Goal: Task Accomplishment & Management: Manage account settings

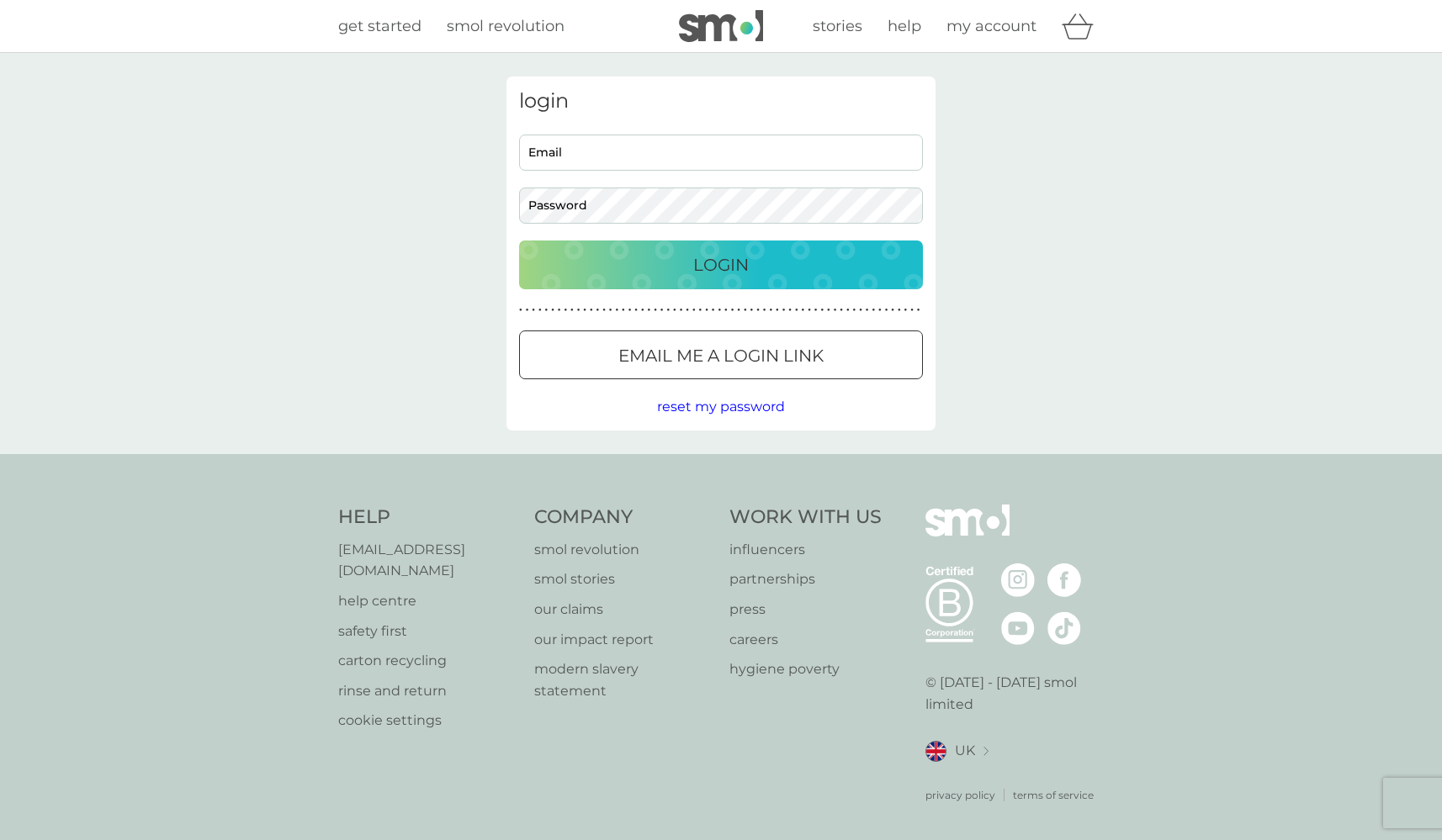
click at [621, 146] on input "Email" at bounding box center [721, 153] width 404 height 36
type input "[EMAIL_ADDRESS][DOMAIN_NAME]"
click at [717, 352] on div at bounding box center [720, 356] width 60 height 18
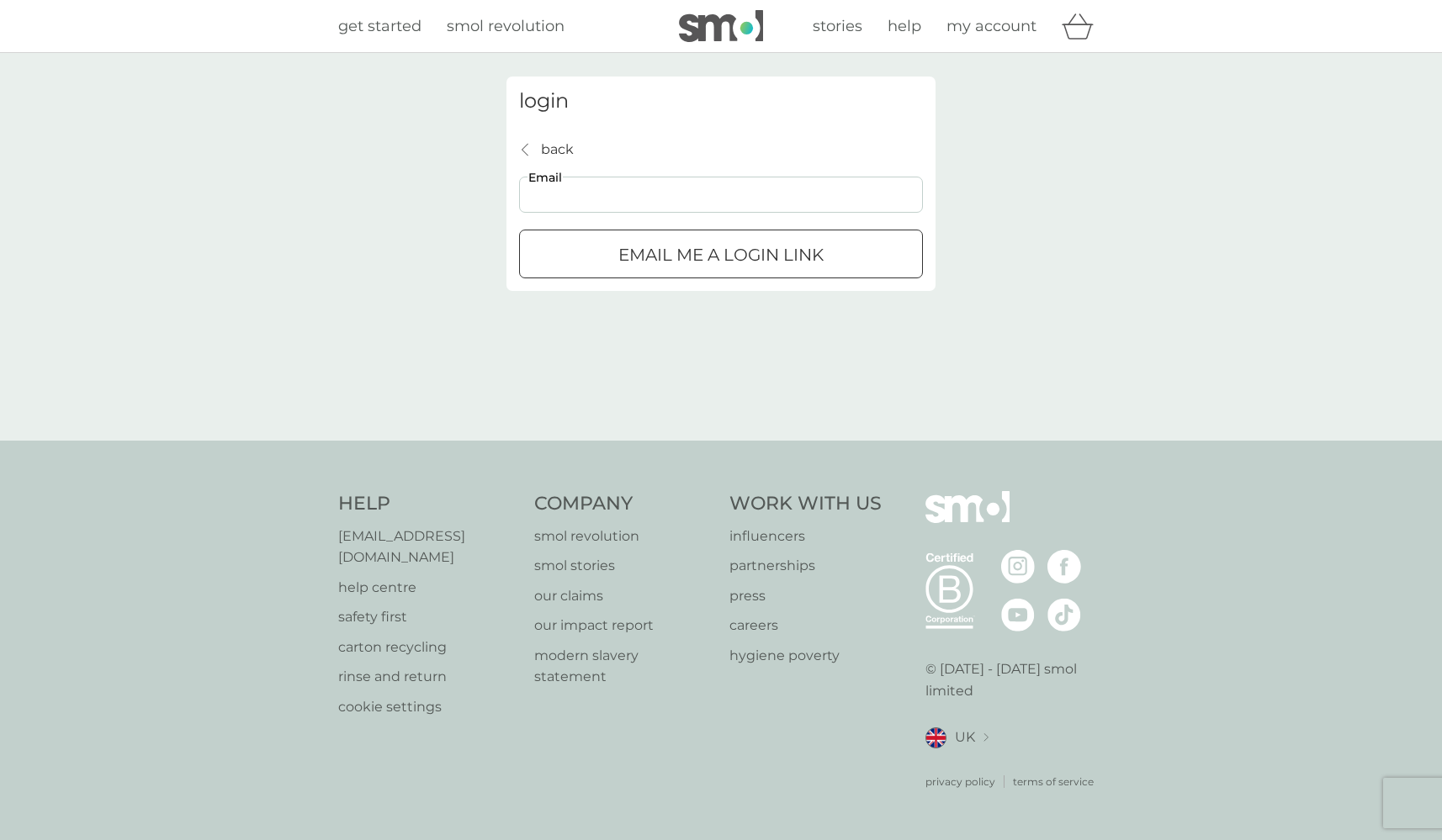
type input "[EMAIL_ADDRESS][DOMAIN_NAME]"
click at [665, 239] on button "Email me a login link" at bounding box center [721, 254] width 404 height 49
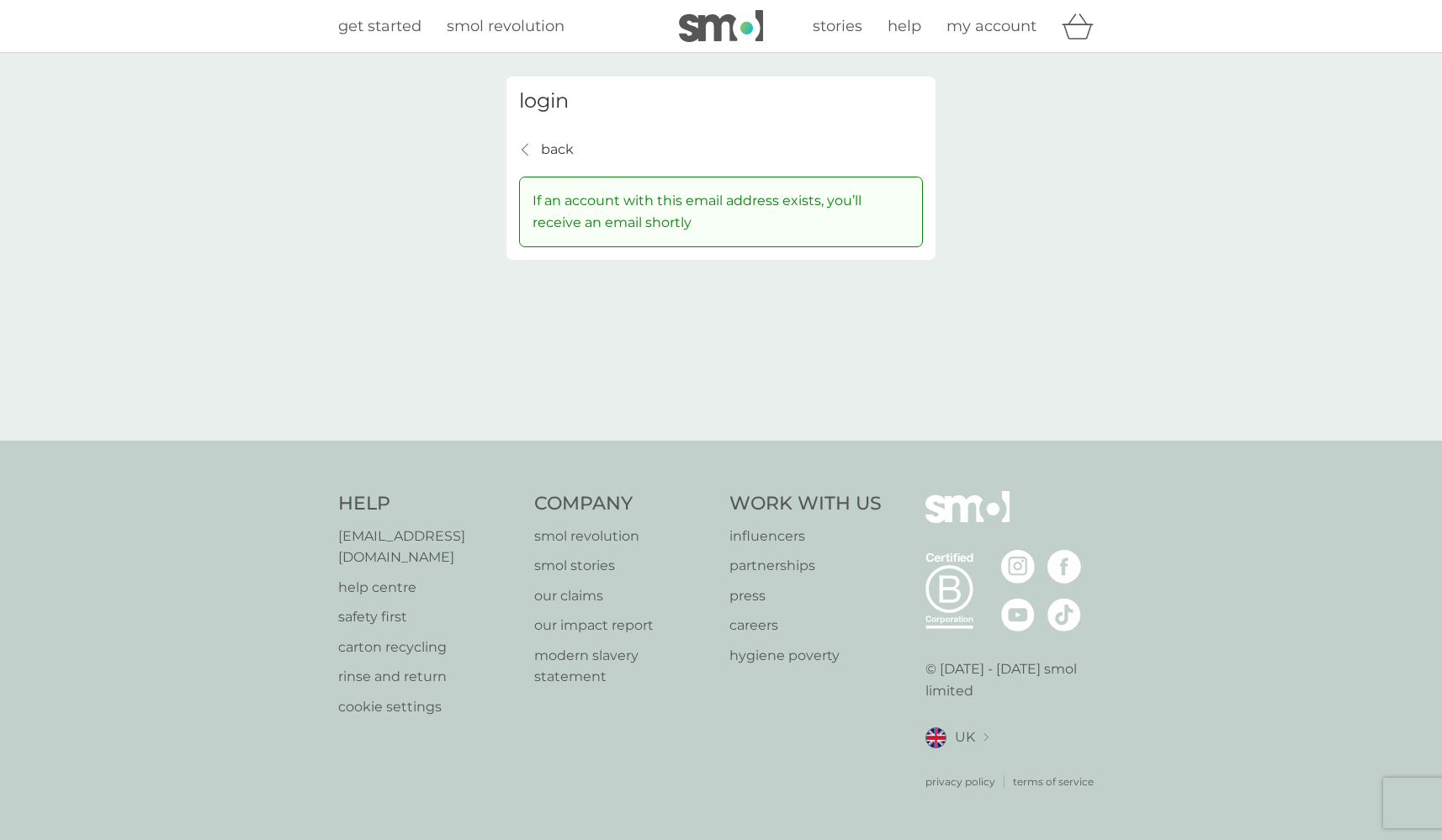
click at [561, 141] on p "back" at bounding box center [557, 150] width 33 height 22
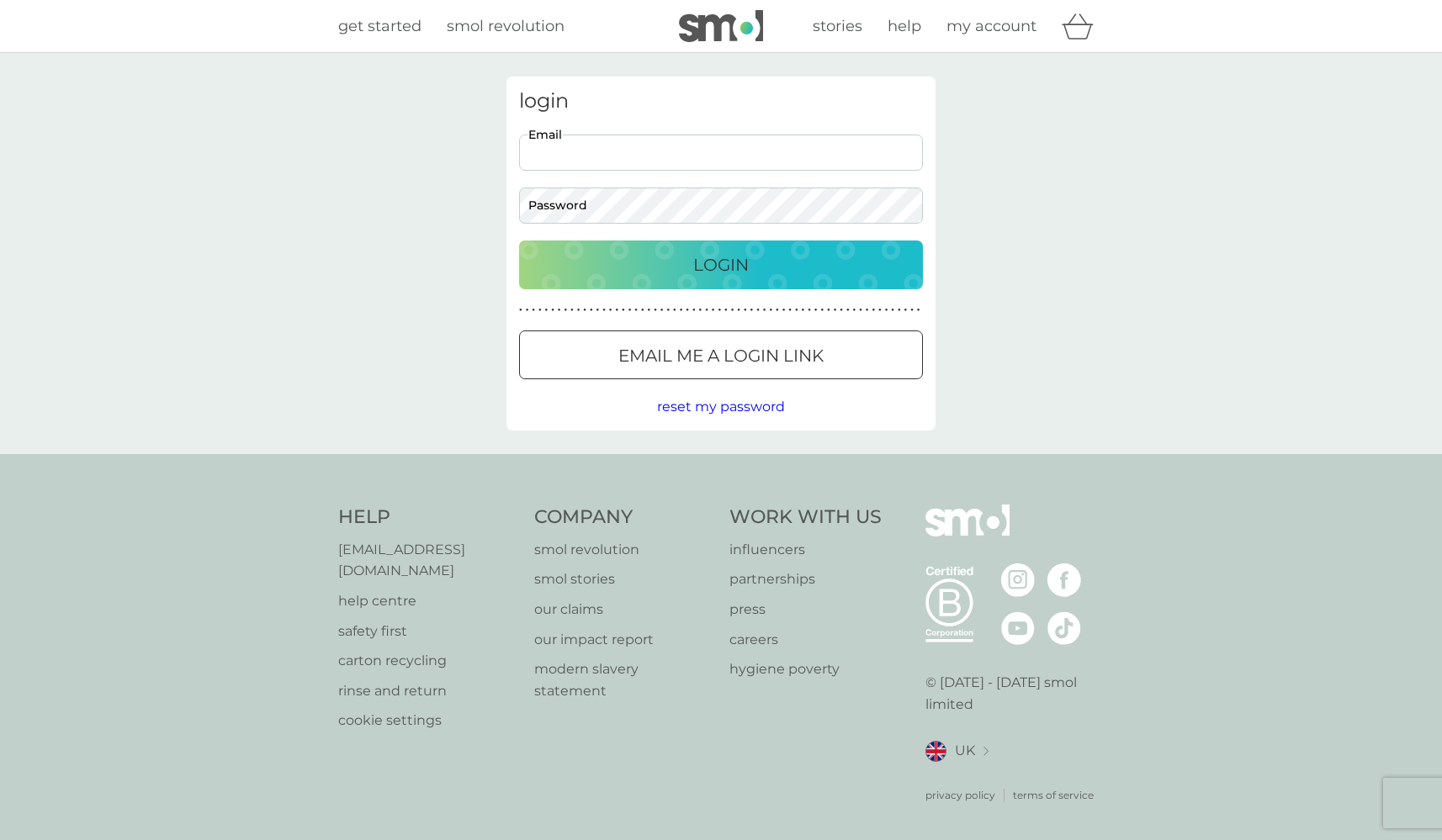
type input "[EMAIL_ADDRESS][DOMAIN_NAME]"
click at [748, 277] on p "Login" at bounding box center [721, 264] width 55 height 27
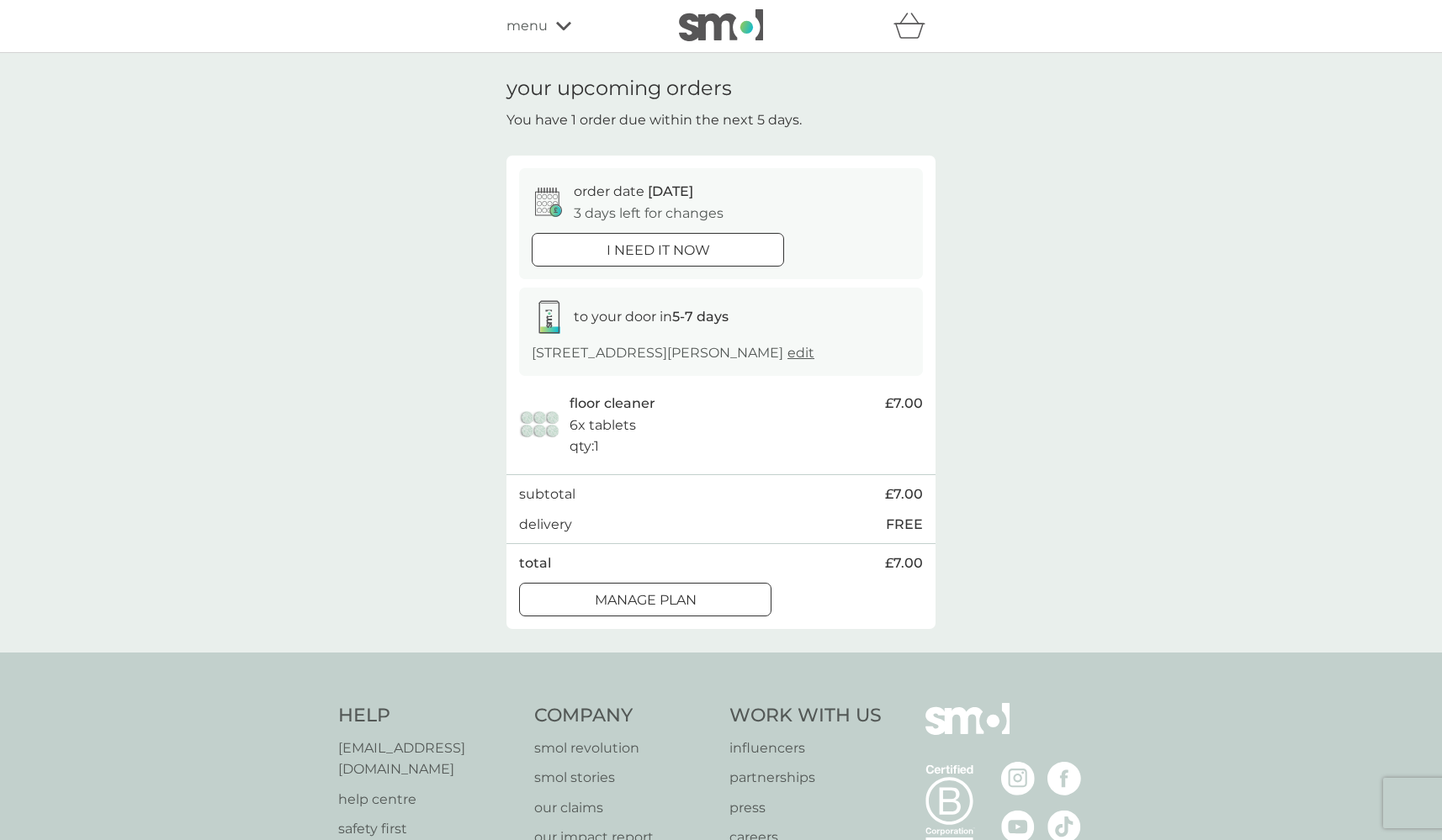
click at [664, 593] on div at bounding box center [644, 600] width 60 height 18
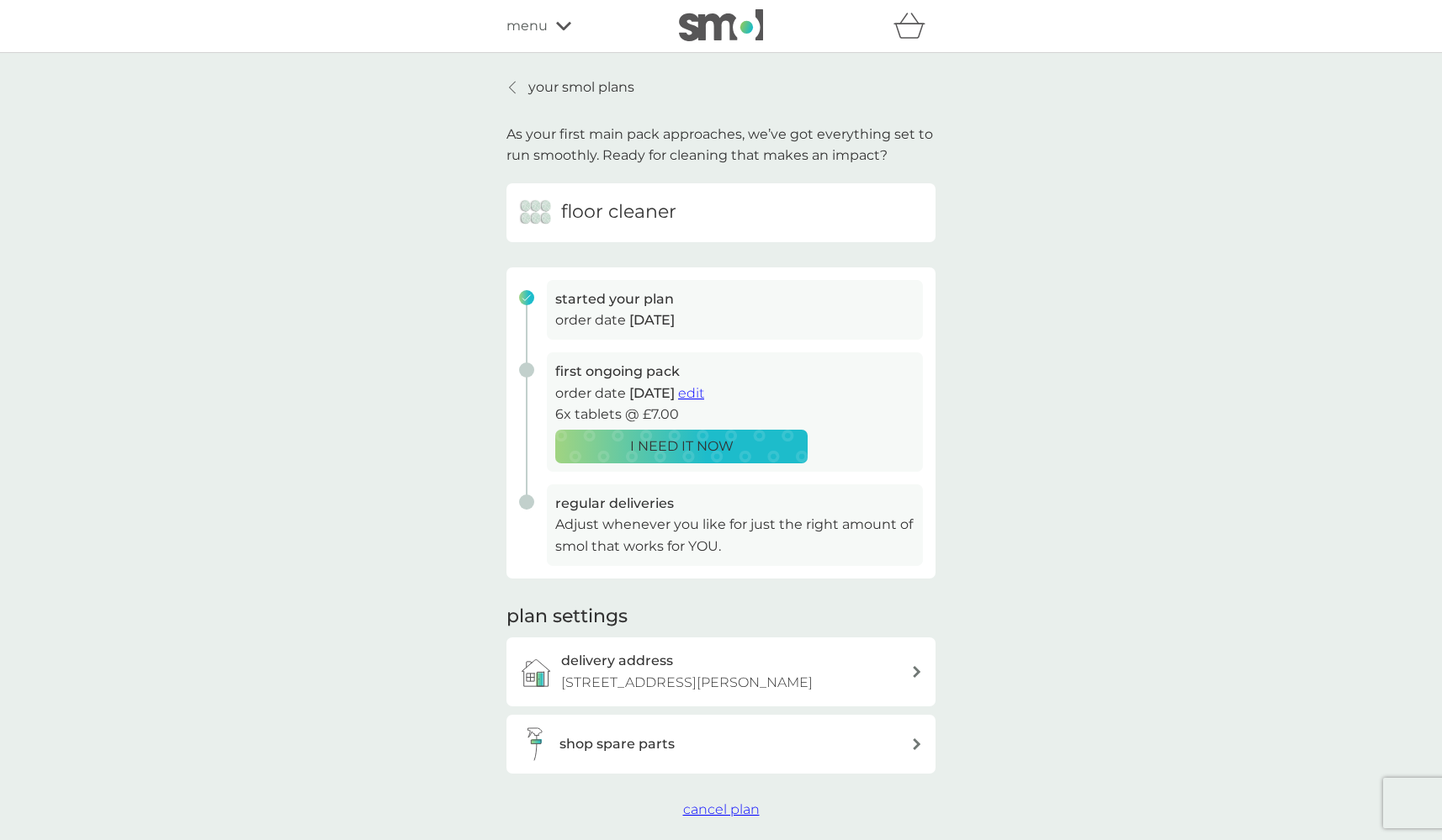
click at [704, 393] on span "edit" at bounding box center [690, 393] width 26 height 16
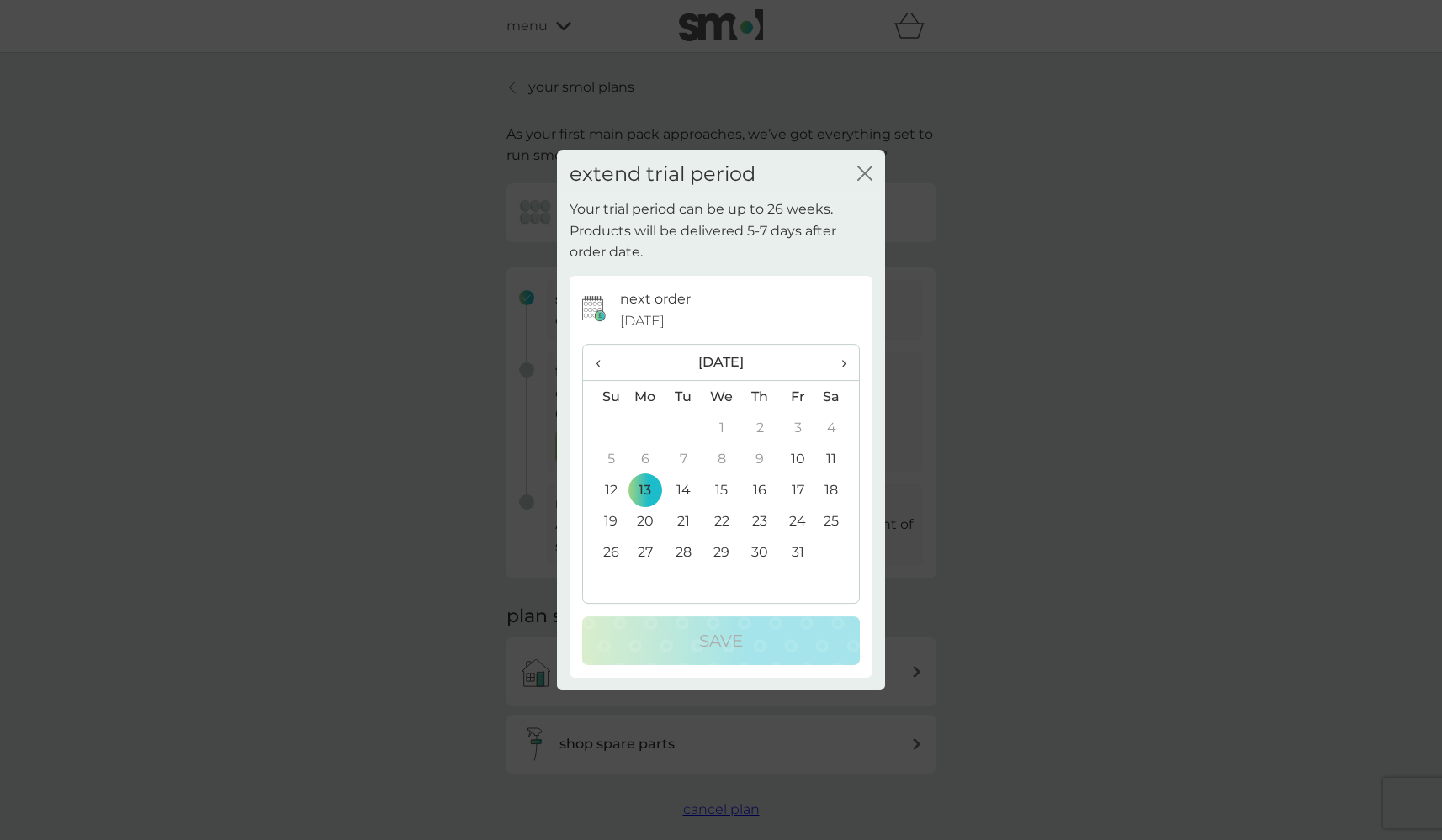
click at [841, 361] on span "›" at bounding box center [837, 362] width 17 height 35
click at [643, 514] on td "17" at bounding box center [644, 521] width 38 height 32
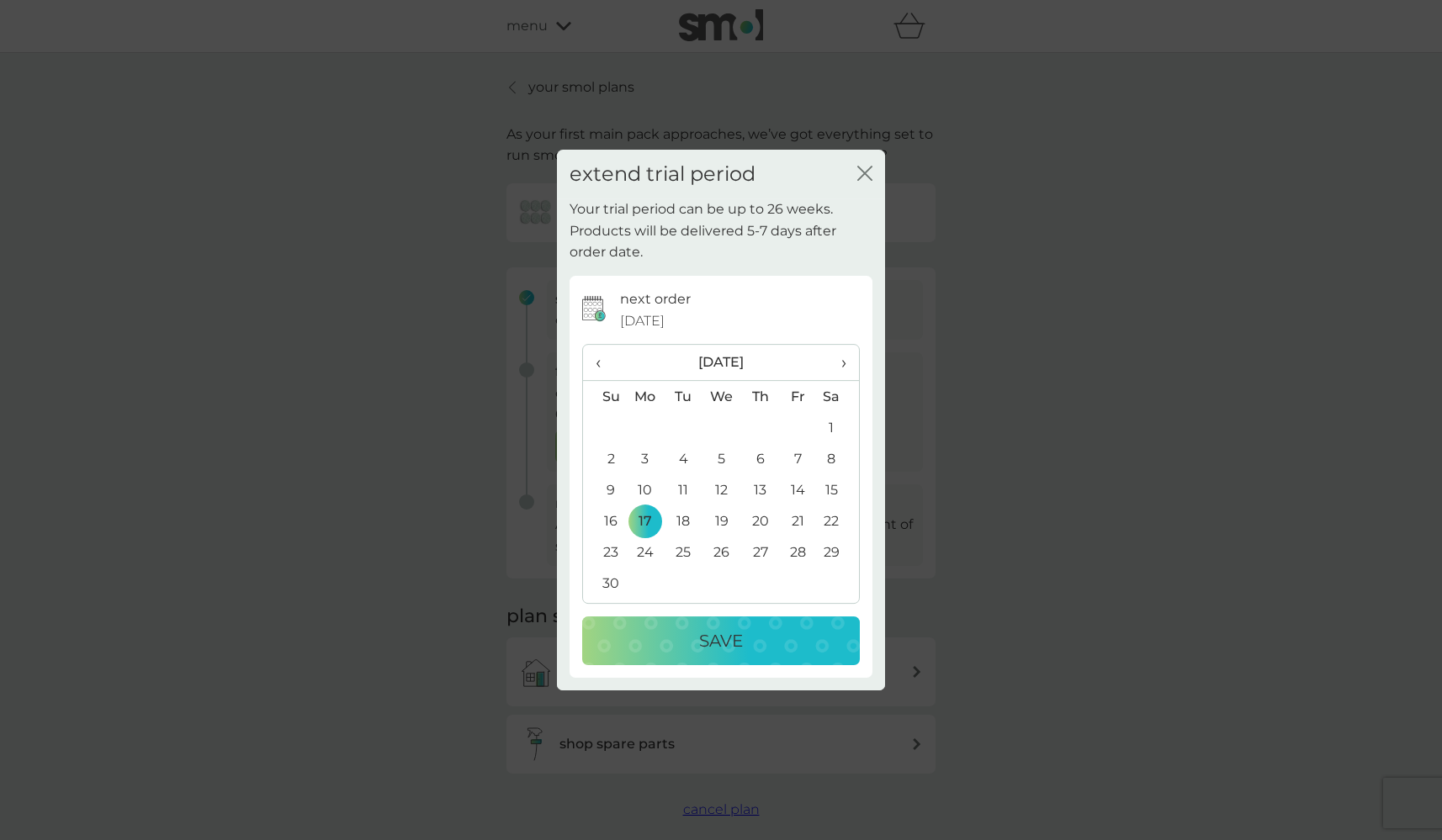
click at [697, 650] on div "Save" at bounding box center [721, 640] width 244 height 27
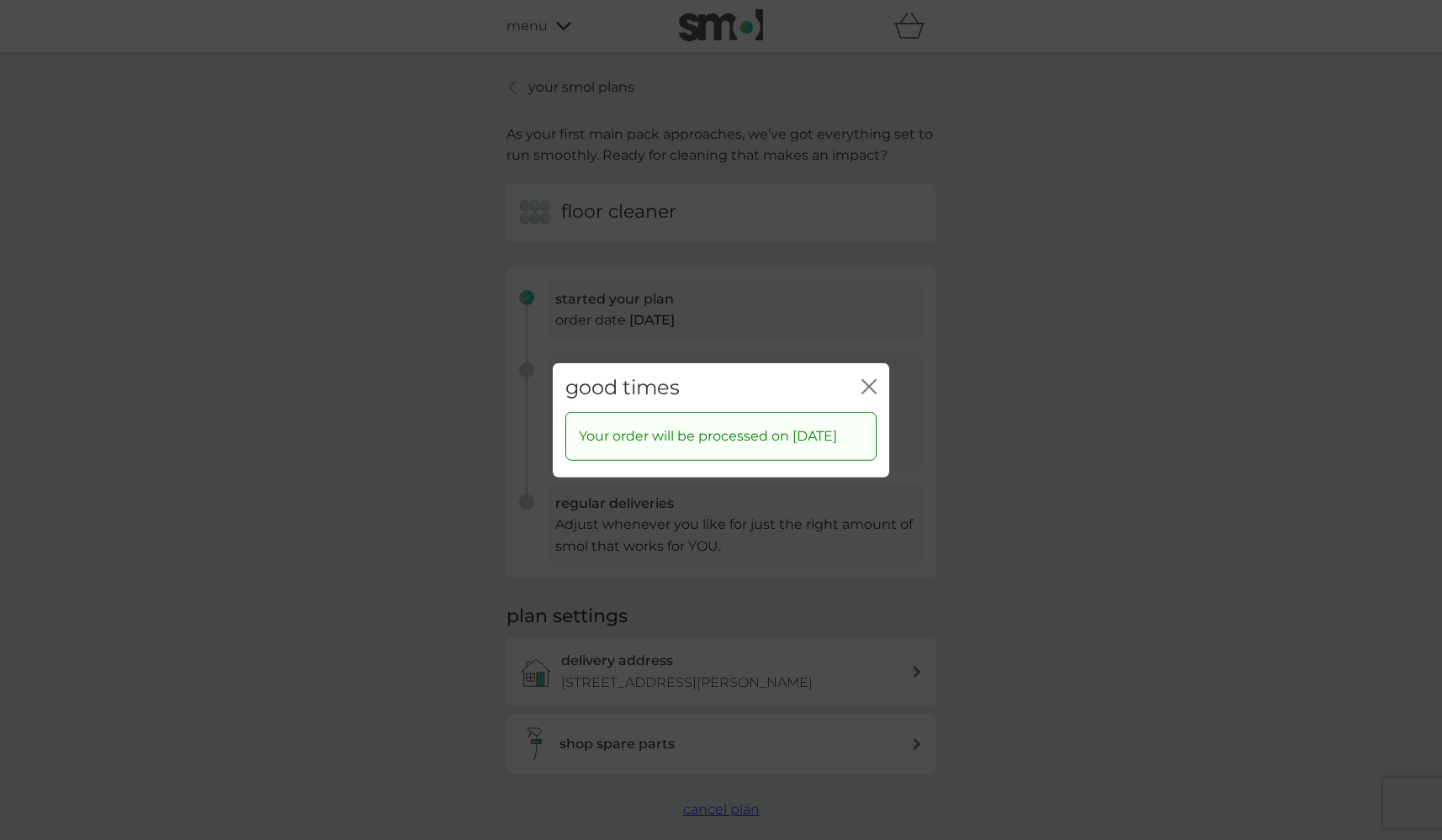
click at [868, 379] on icon "close" at bounding box center [865, 386] width 7 height 14
